Goal: Information Seeking & Learning: Understand process/instructions

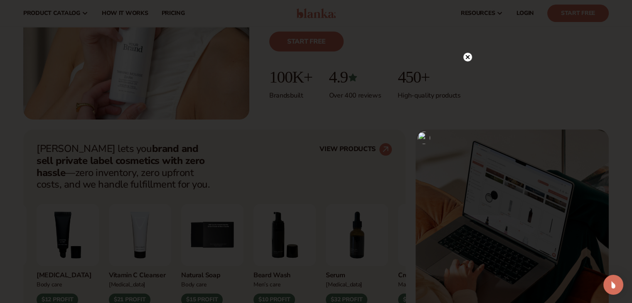
scroll to position [208, 0]
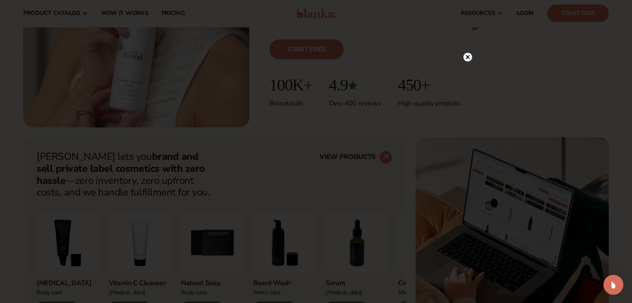
click at [466, 57] on icon at bounding box center [467, 57] width 4 height 4
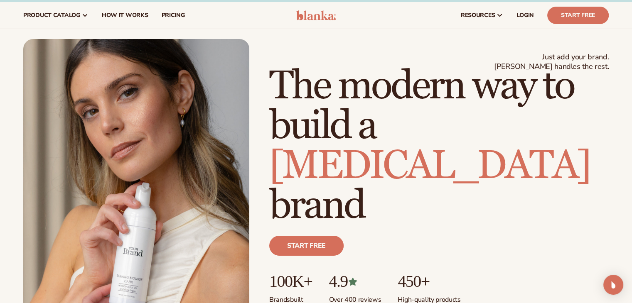
scroll to position [0, 0]
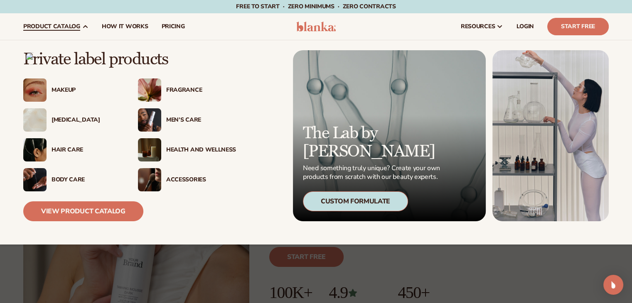
click at [195, 148] on div "Health And Wellness" at bounding box center [201, 150] width 70 height 7
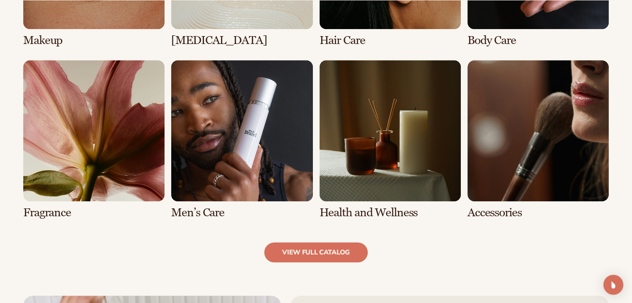
scroll to position [748, 0]
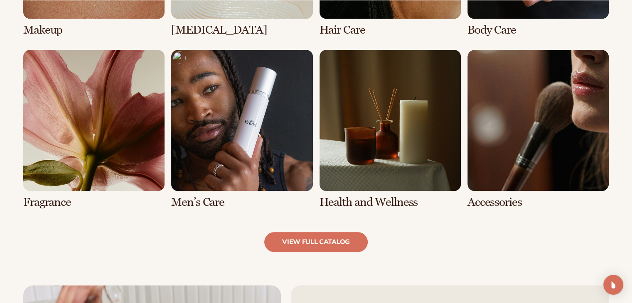
click at [259, 145] on link "6 / 8" at bounding box center [241, 129] width 141 height 159
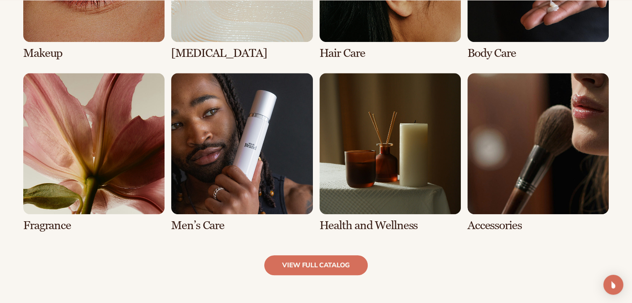
scroll to position [748, 0]
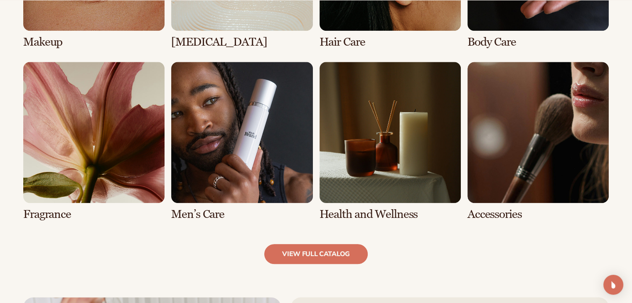
click at [216, 212] on link "6 / 8" at bounding box center [241, 141] width 141 height 159
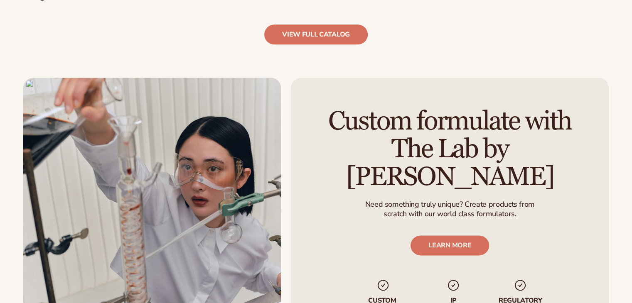
scroll to position [789, 0]
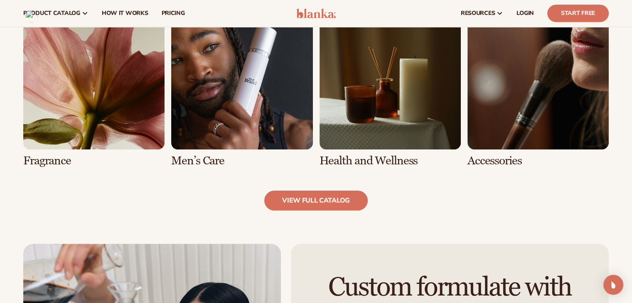
click at [49, 83] on link "5 / 8" at bounding box center [93, 87] width 141 height 159
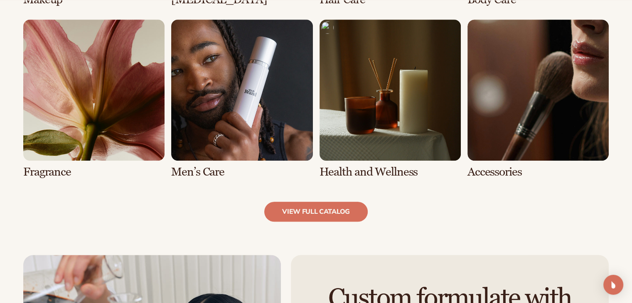
scroll to position [789, 0]
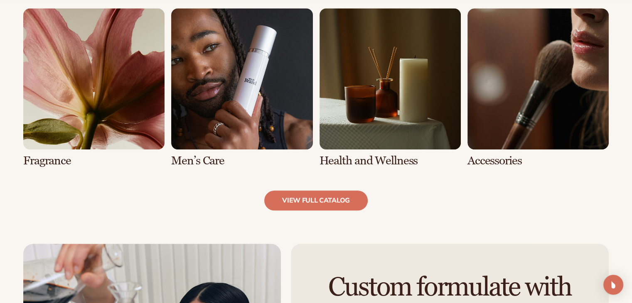
drag, startPoint x: 61, startPoint y: 157, endPoint x: 71, endPoint y: 123, distance: 35.3
click at [61, 157] on link "5 / 8" at bounding box center [93, 87] width 141 height 159
click at [71, 115] on link "5 / 8" at bounding box center [93, 87] width 141 height 159
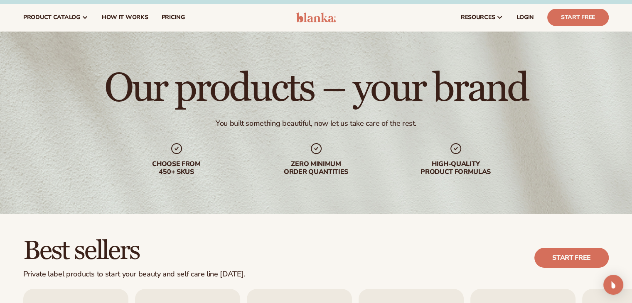
scroll to position [0, 0]
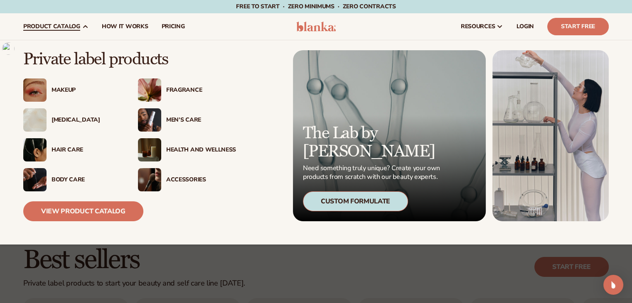
click at [158, 86] on img at bounding box center [149, 90] width 23 height 23
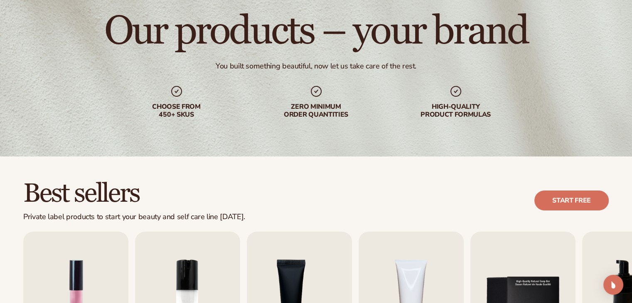
scroll to position [83, 0]
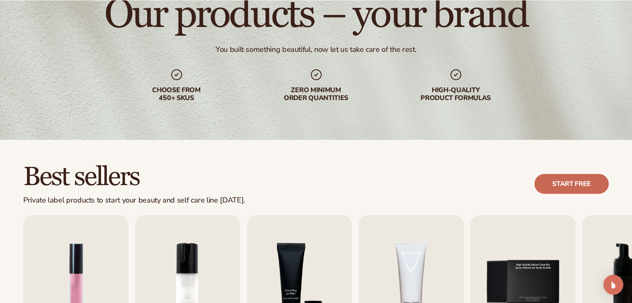
click at [560, 192] on link "Start free" at bounding box center [571, 184] width 74 height 20
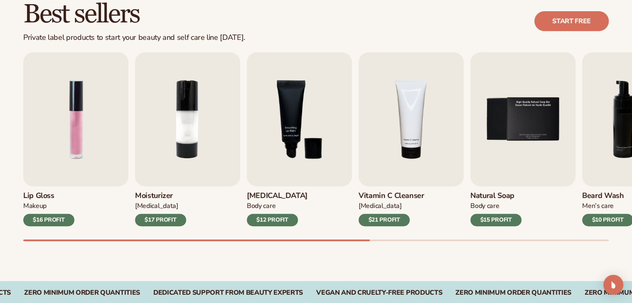
scroll to position [249, 0]
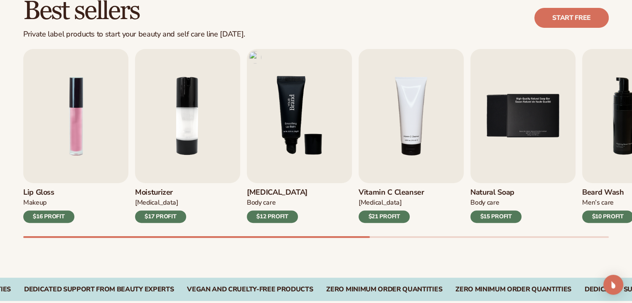
click at [313, 118] on img "3 / 9" at bounding box center [299, 116] width 105 height 134
click at [297, 159] on img "3 / 9" at bounding box center [299, 116] width 105 height 134
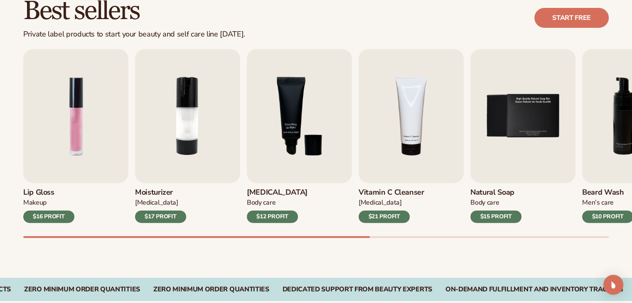
click at [273, 215] on div "$12 PROFIT" at bounding box center [272, 217] width 51 height 12
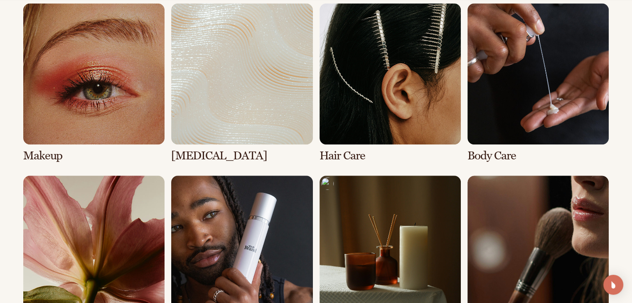
scroll to position [623, 0]
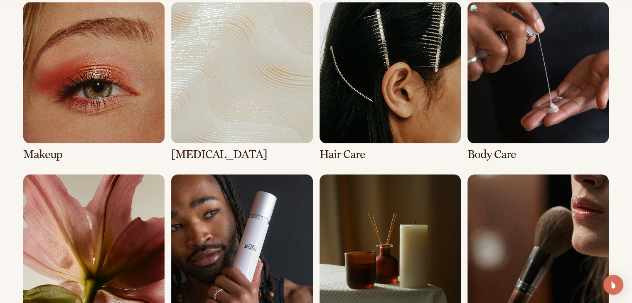
click at [521, 122] on link "4 / 8" at bounding box center [537, 81] width 141 height 159
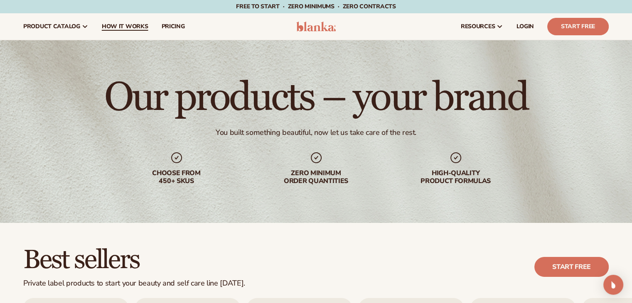
click at [118, 23] on span "How It Works" at bounding box center [125, 26] width 47 height 7
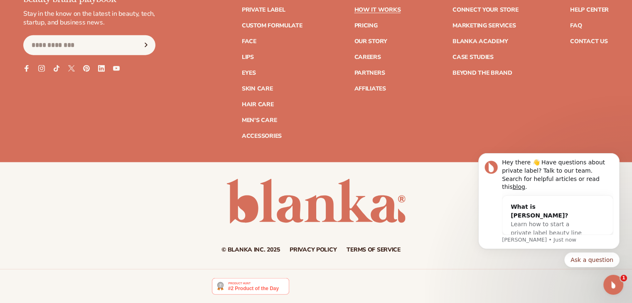
scroll to position [1936, 0]
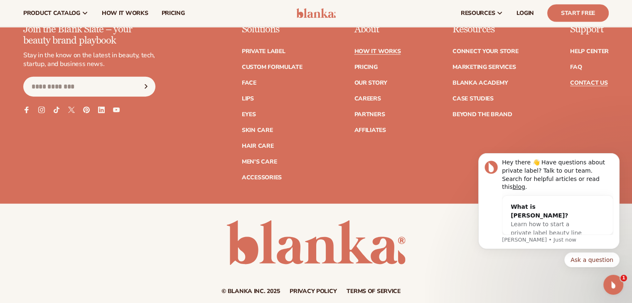
click at [586, 81] on link "Contact Us" at bounding box center [588, 83] width 37 height 6
